Goal: Task Accomplishment & Management: Complete application form

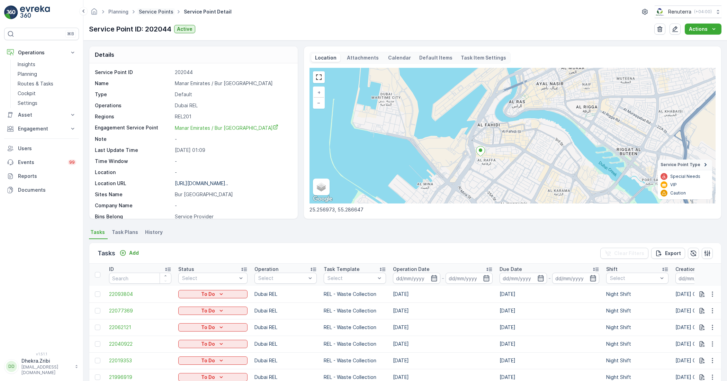
scroll to position [106, 0]
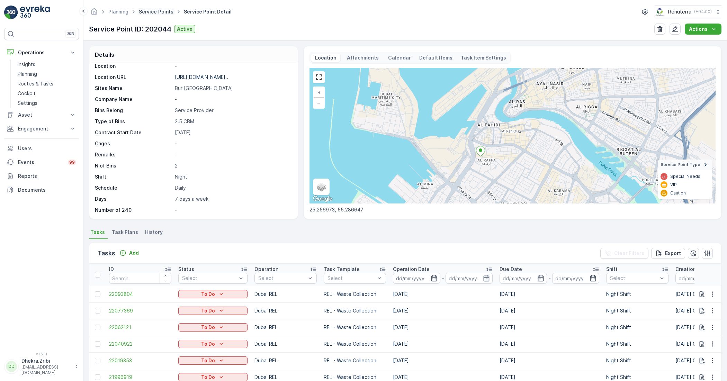
click at [166, 12] on link "Service Points" at bounding box center [156, 12] width 35 height 6
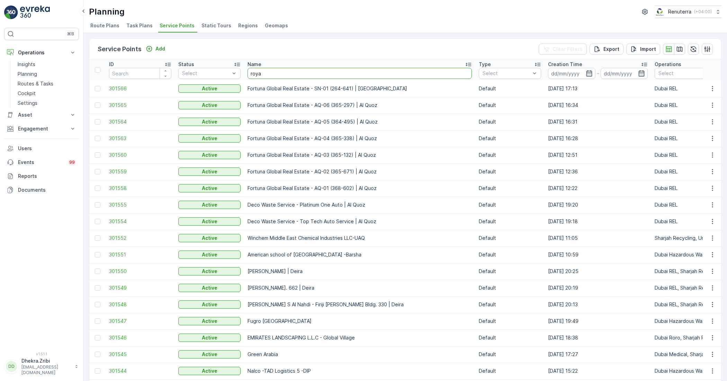
type input "royal"
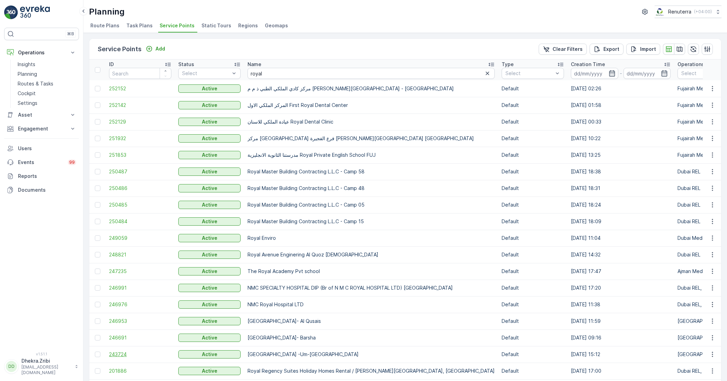
click at [114, 356] on span "243724" at bounding box center [140, 354] width 62 height 7
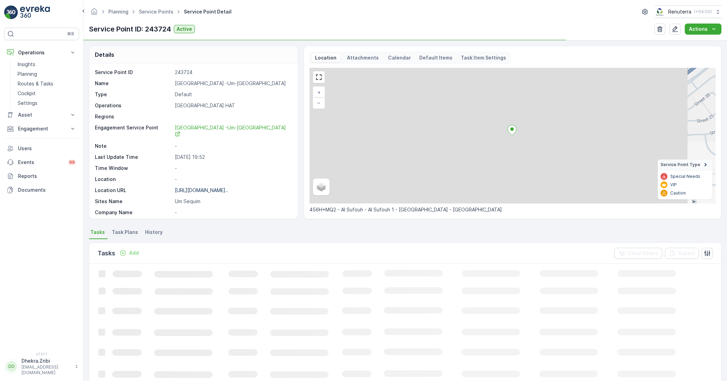
click at [192, 80] on div "Service Point ID 243724 Name [GEOGRAPHIC_DATA] -Um-[GEOGRAPHIC_DATA] Type Defau…" at bounding box center [193, 198] width 196 height 258
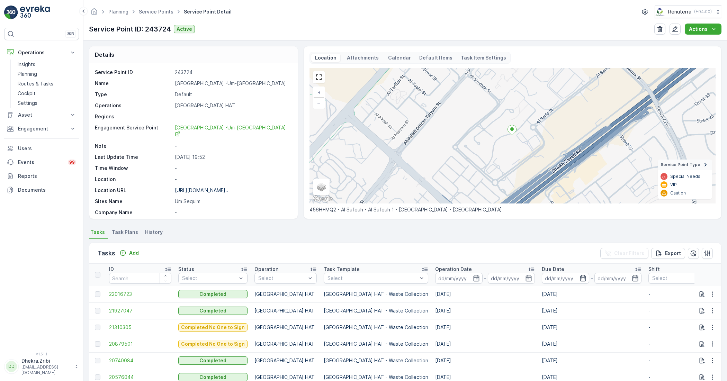
click at [196, 83] on p "[GEOGRAPHIC_DATA] -Um-[GEOGRAPHIC_DATA]" at bounding box center [233, 83] width 116 height 7
copy p "[GEOGRAPHIC_DATA] -Um-[GEOGRAPHIC_DATA]"
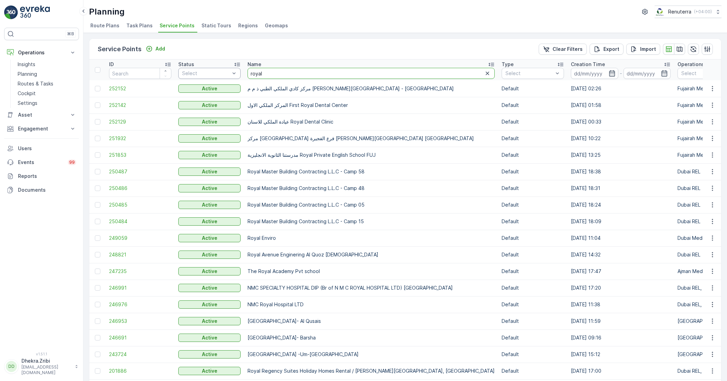
drag, startPoint x: 269, startPoint y: 73, endPoint x: 227, endPoint y: 69, distance: 41.7
type input "bbh"
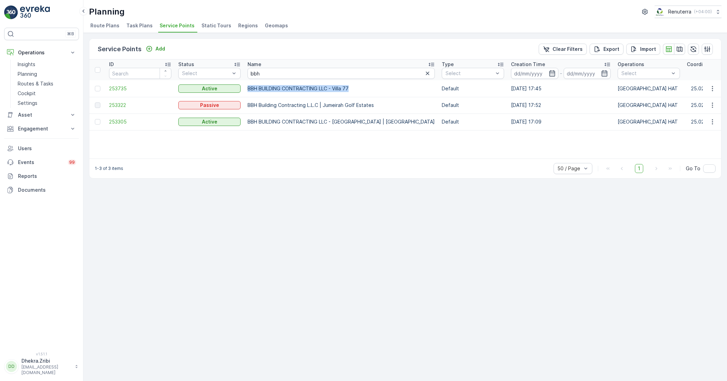
drag, startPoint x: 248, startPoint y: 87, endPoint x: 361, endPoint y: 91, distance: 112.9
click at [361, 91] on p "BBH BUILDING CONTRACTING LLC - Villa 77" at bounding box center [340, 88] width 187 height 7
copy p "BBH BUILDING CONTRACTING LLC - Villa 77"
drag, startPoint x: 266, startPoint y: 72, endPoint x: 232, endPoint y: 68, distance: 33.8
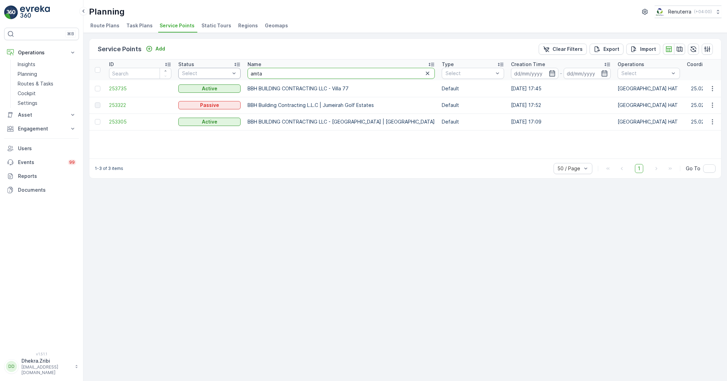
type input "amtar"
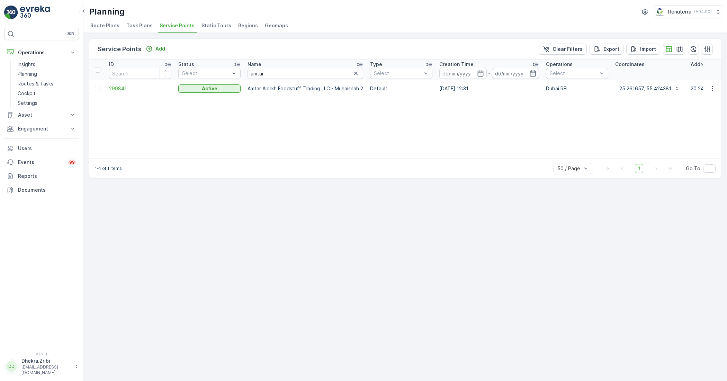
click at [124, 87] on span "299841" at bounding box center [140, 88] width 62 height 7
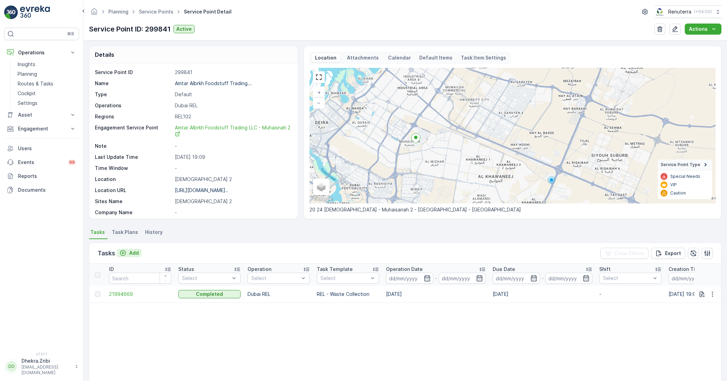
click at [129, 252] on p "Add" at bounding box center [134, 253] width 10 height 7
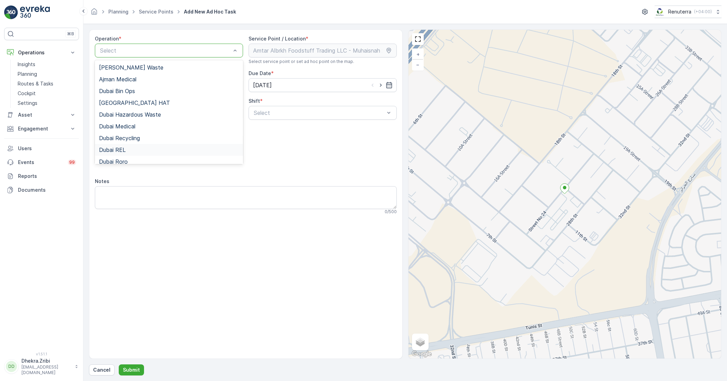
click at [119, 146] on div "Dubai REL" at bounding box center [169, 150] width 148 height 12
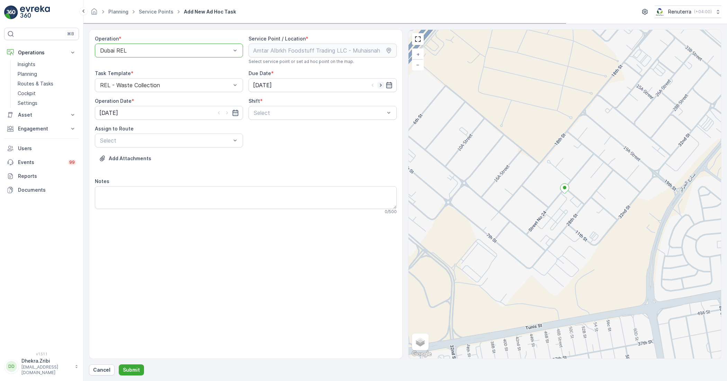
click at [378, 85] on icon "button" at bounding box center [380, 85] width 7 height 7
type input "[DATE]"
click at [227, 113] on icon "button" at bounding box center [227, 112] width 7 height 7
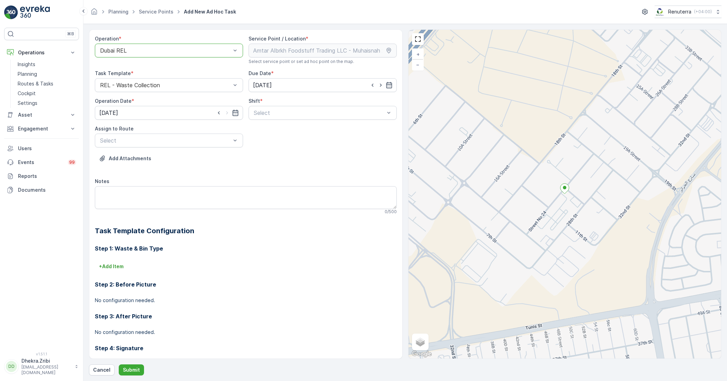
type input "[DATE]"
click at [260, 130] on span "Day Shift" at bounding box center [265, 130] width 25 height 6
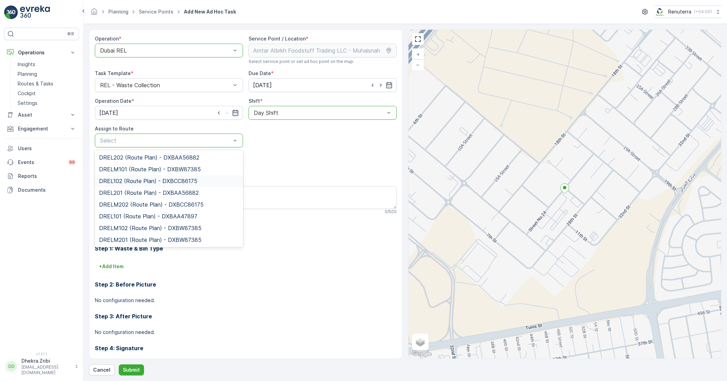
click at [133, 178] on span "DREL102 (Route Plan) - DXBCC86175" at bounding box center [148, 181] width 98 height 6
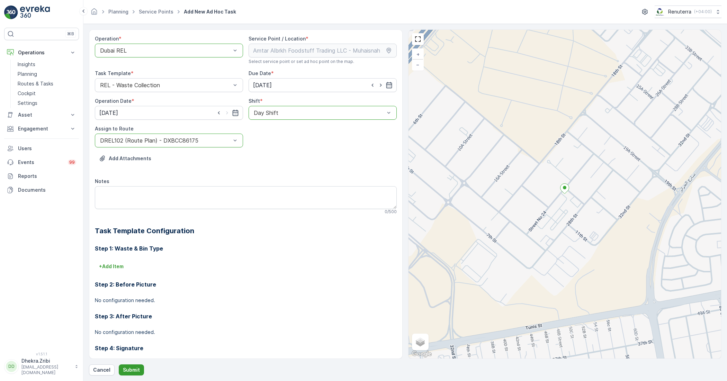
click at [132, 366] on button "Submit" at bounding box center [131, 369] width 25 height 11
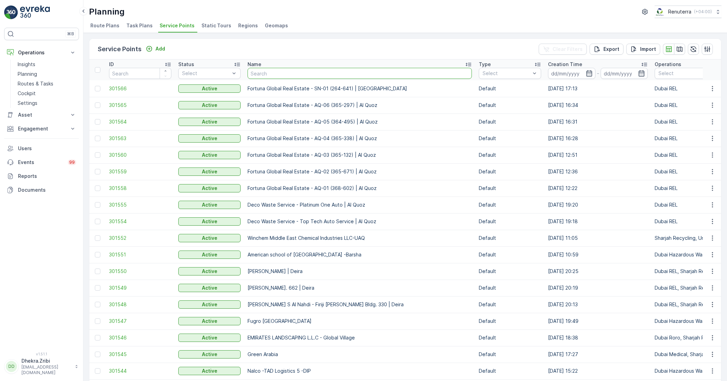
click at [267, 69] on input "text" at bounding box center [359, 73] width 224 height 11
type input "reliable"
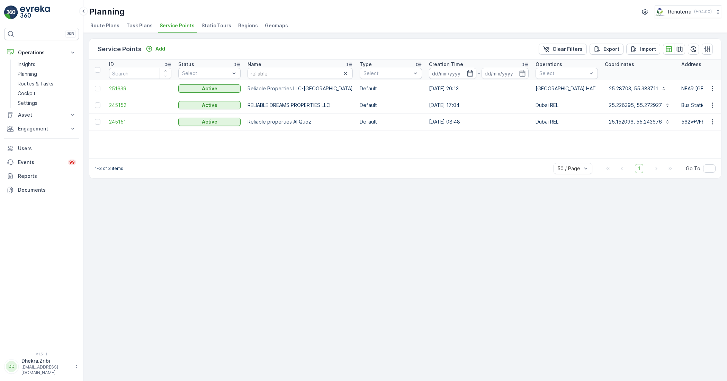
click at [115, 88] on span "251639" at bounding box center [140, 88] width 62 height 7
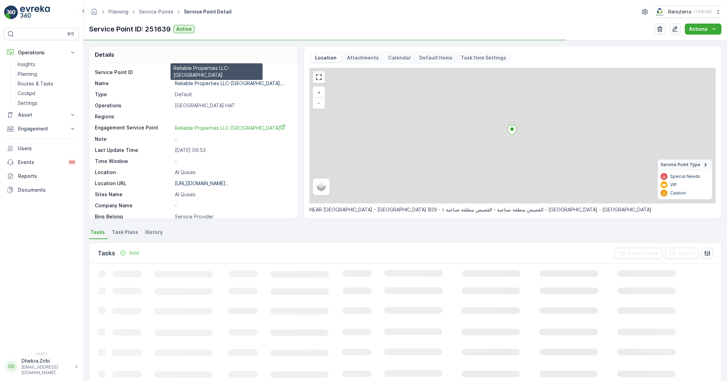
click at [204, 84] on p "Reliable Properties LLC-[GEOGRAPHIC_DATA]..." at bounding box center [229, 83] width 109 height 6
